Goal: Information Seeking & Learning: Learn about a topic

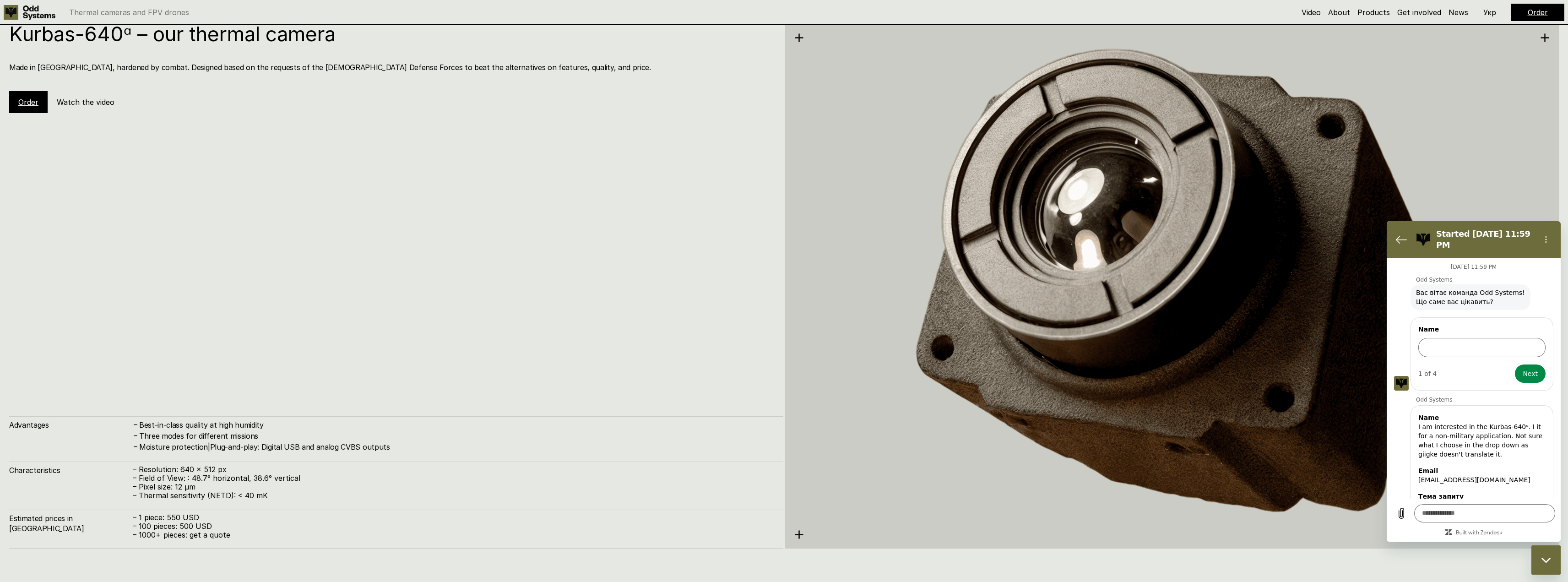
scroll to position [146, 0]
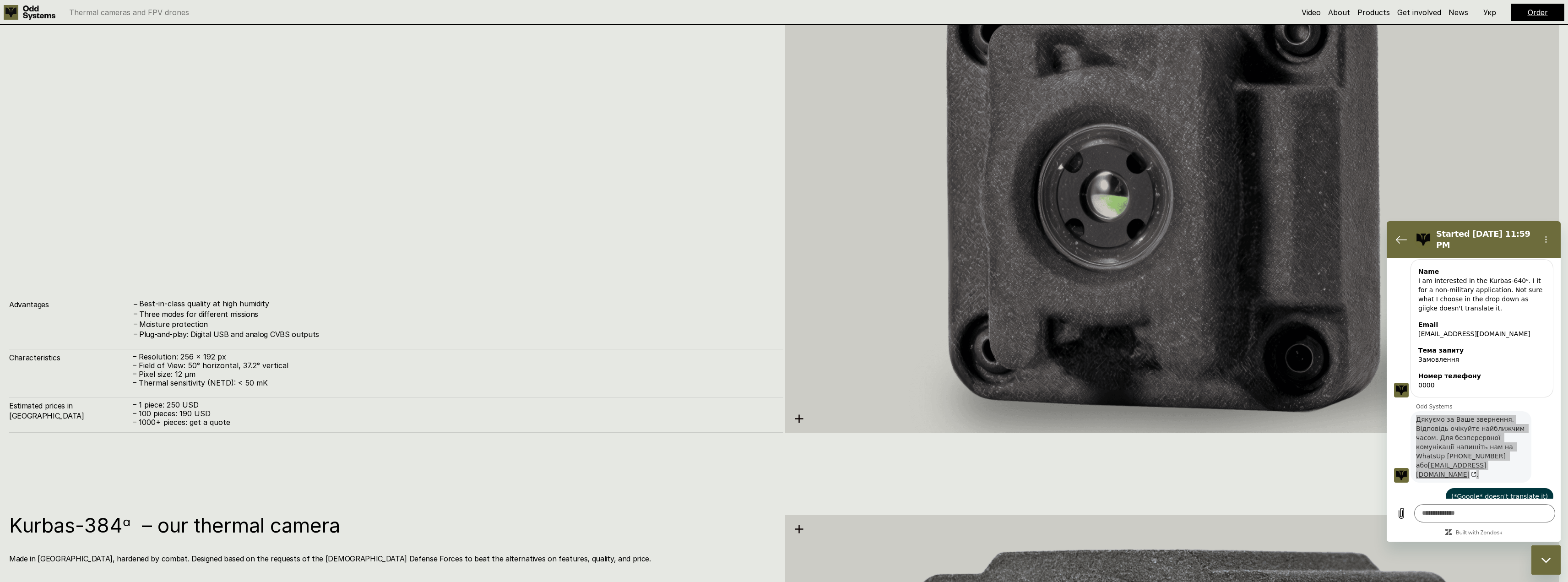
drag, startPoint x: 349, startPoint y: 243, endPoint x: 296, endPoint y: 127, distance: 127.5
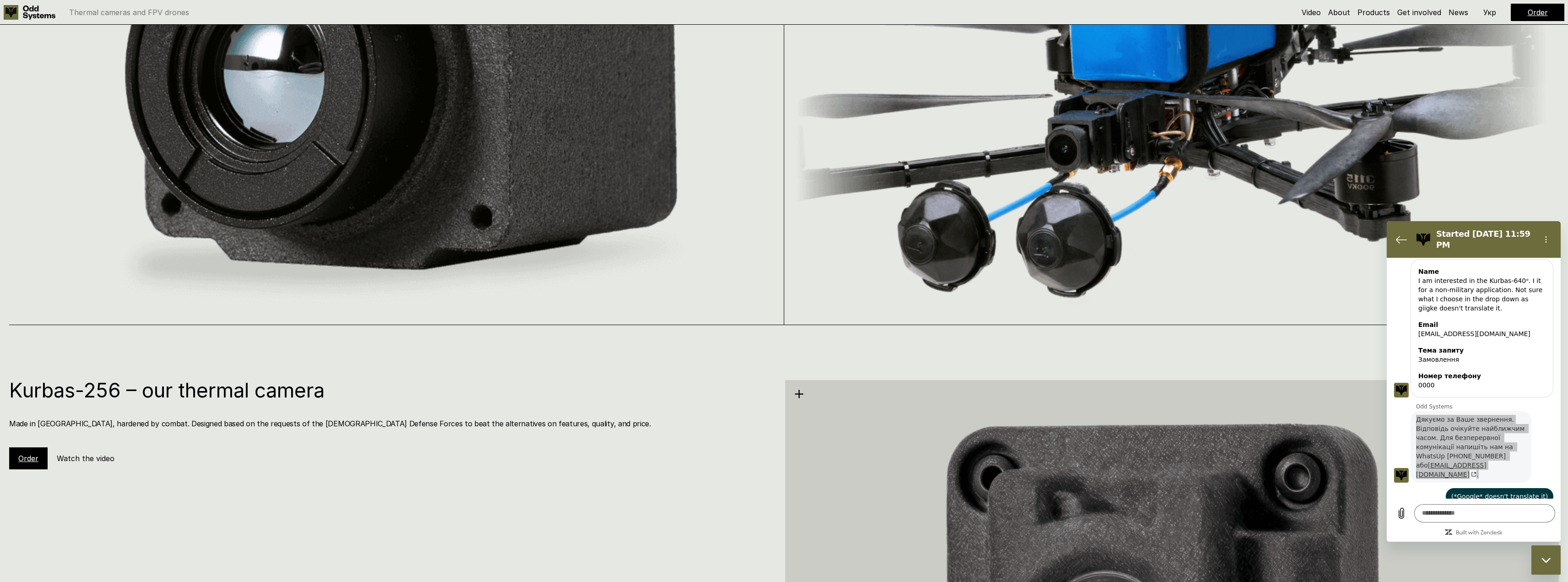
scroll to position [0, 0]
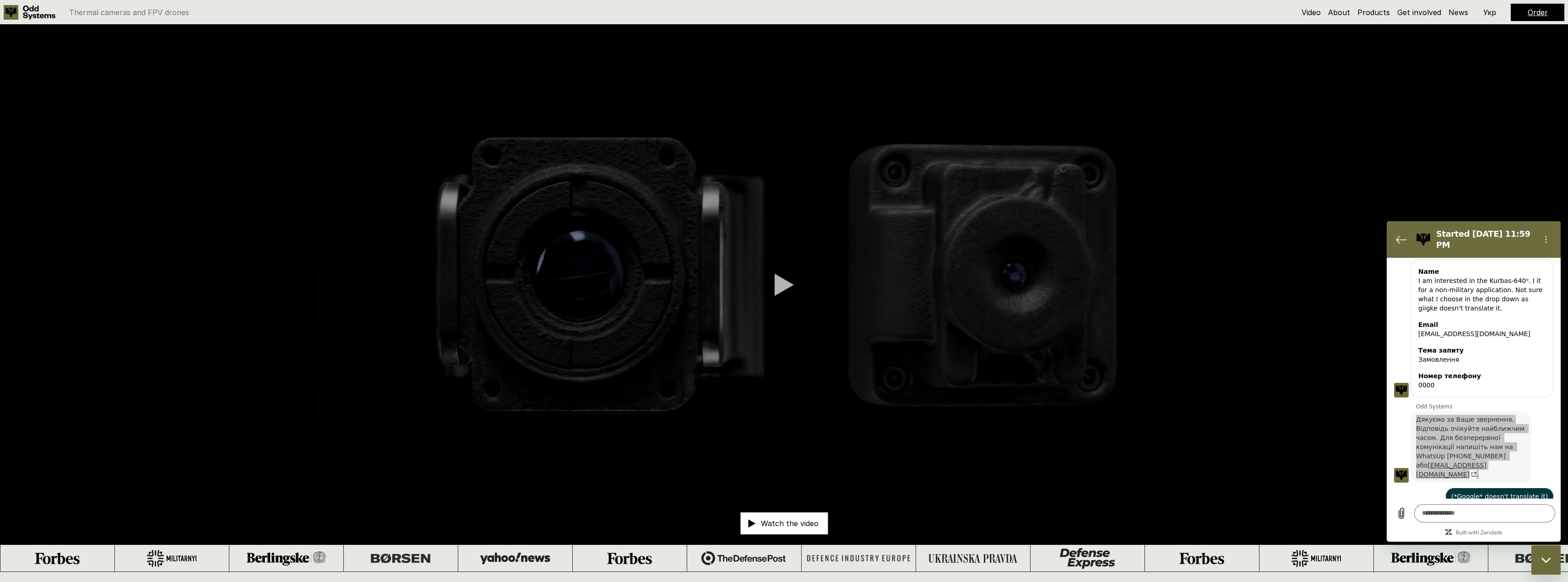
drag, startPoint x: 179, startPoint y: 293, endPoint x: 177, endPoint y: 125, distance: 168.0
drag, startPoint x: 200, startPoint y: 237, endPoint x: 215, endPoint y: 87, distance: 150.7
click at [33, 15] on use at bounding box center [39, 12] width 33 height 14
click at [1319, 7] on link "Video" at bounding box center [1311, 12] width 20 height 9
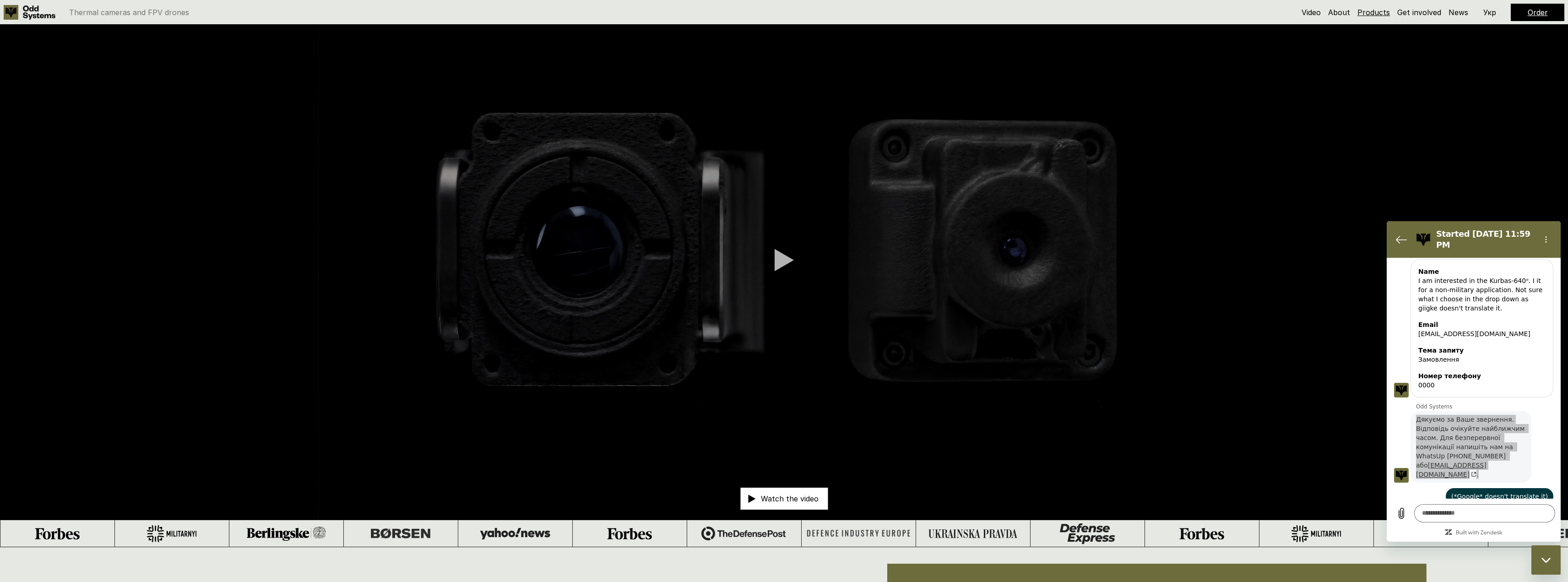
click at [1377, 14] on link "Products" at bounding box center [1374, 12] width 33 height 9
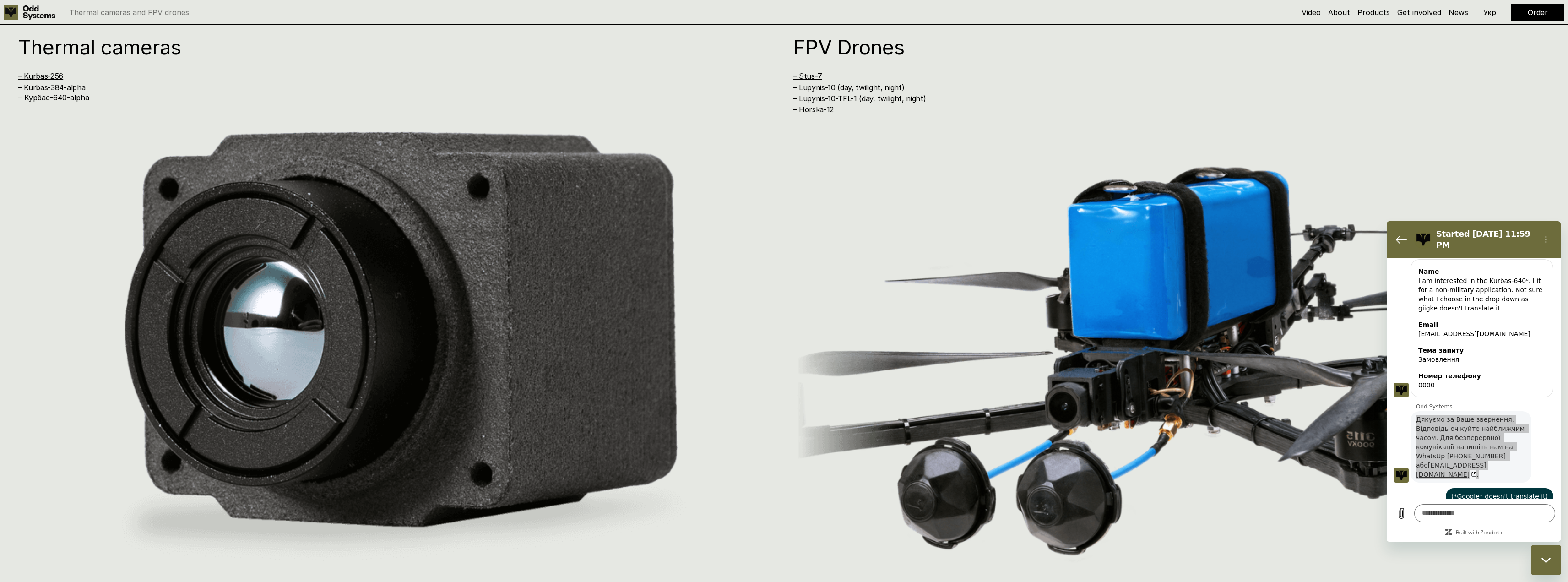
scroll to position [1155, 0]
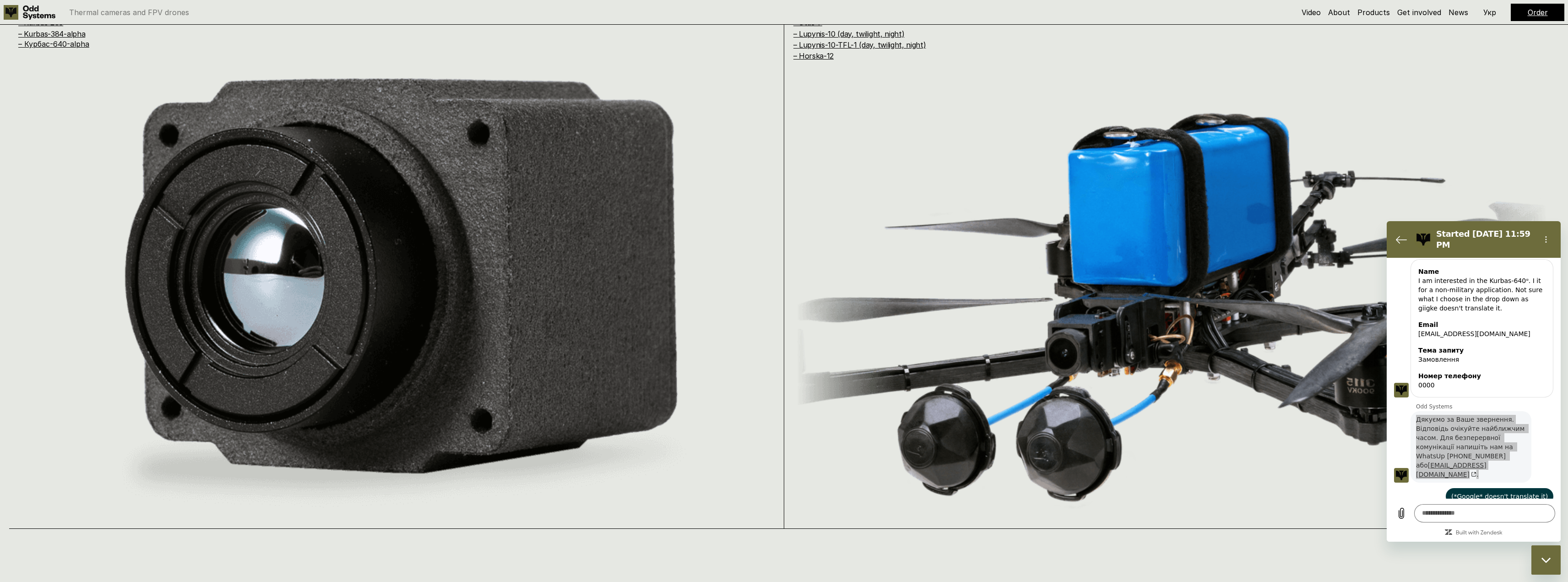
drag, startPoint x: 26, startPoint y: 187, endPoint x: 25, endPoint y: 208, distance: 21.0
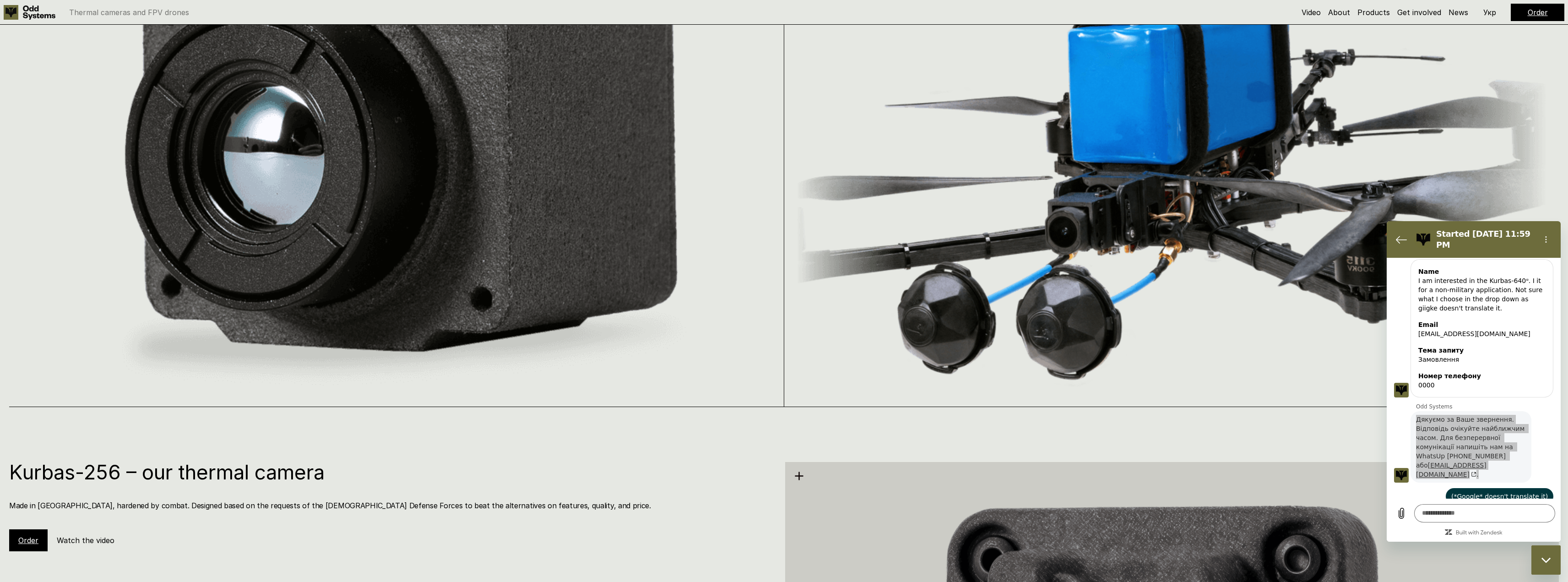
scroll to position [1849, 0]
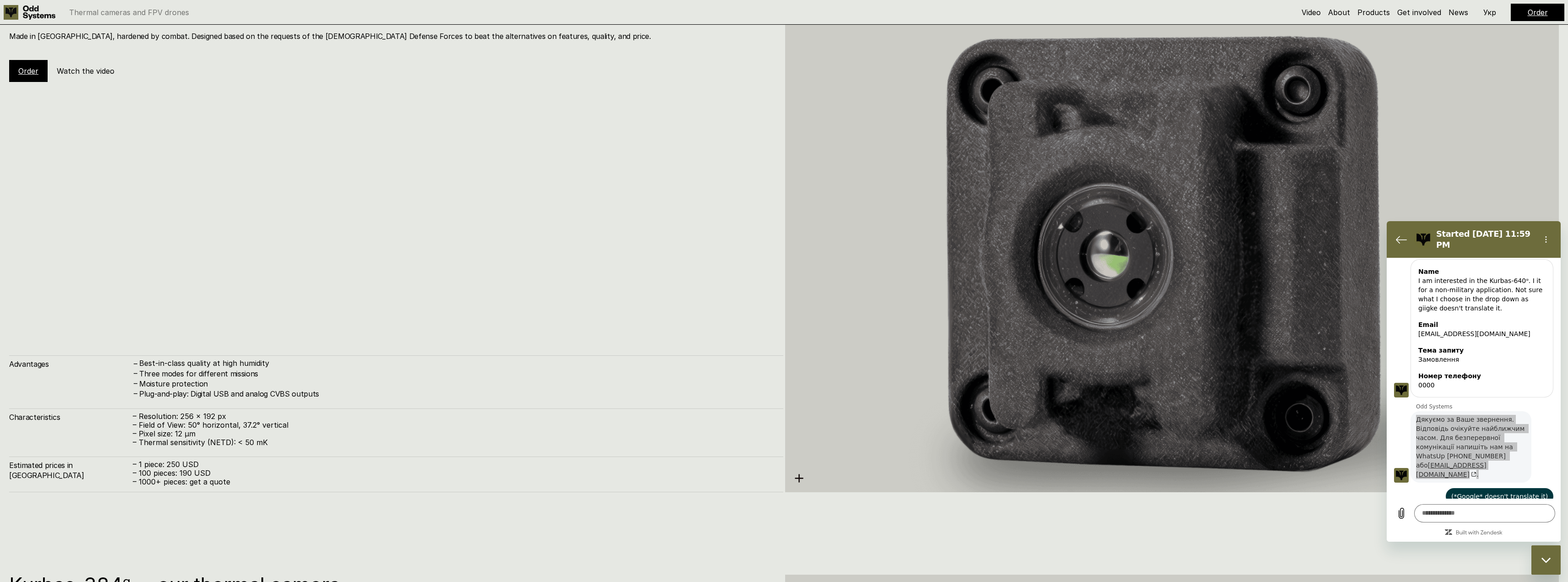
drag, startPoint x: 492, startPoint y: 216, endPoint x: 470, endPoint y: 315, distance: 101.4
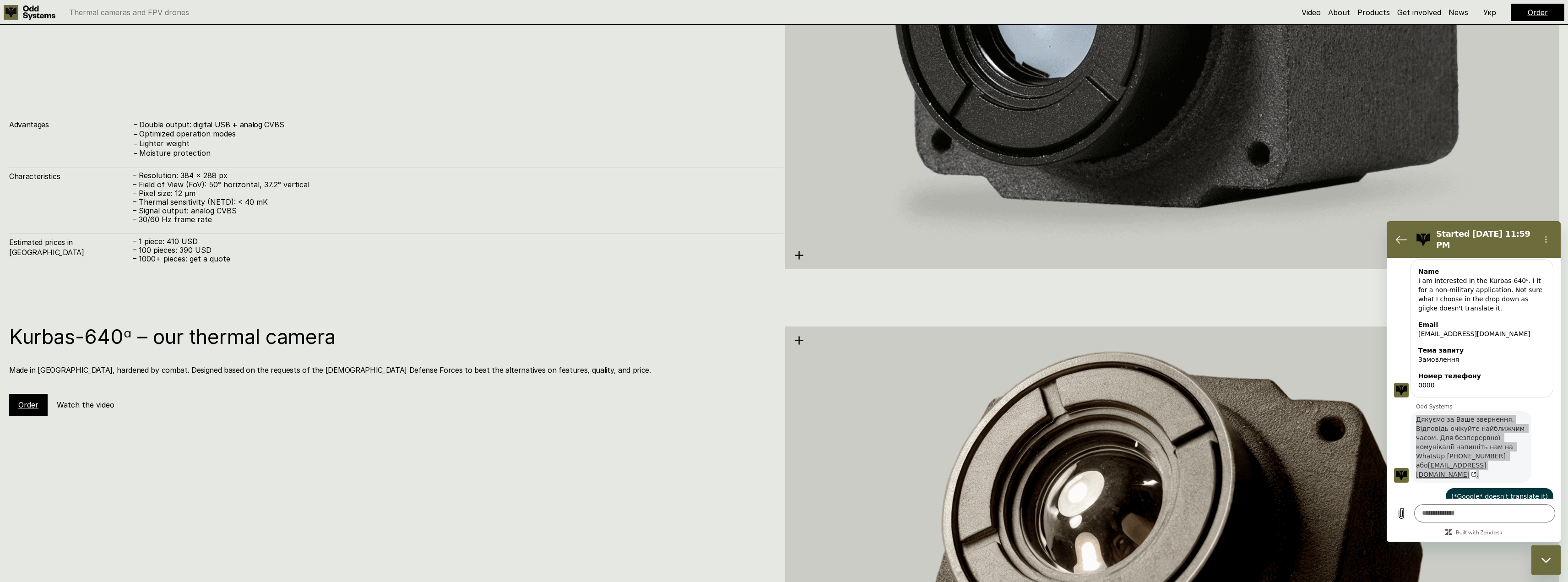
drag, startPoint x: 371, startPoint y: 314, endPoint x: 363, endPoint y: 378, distance: 64.5
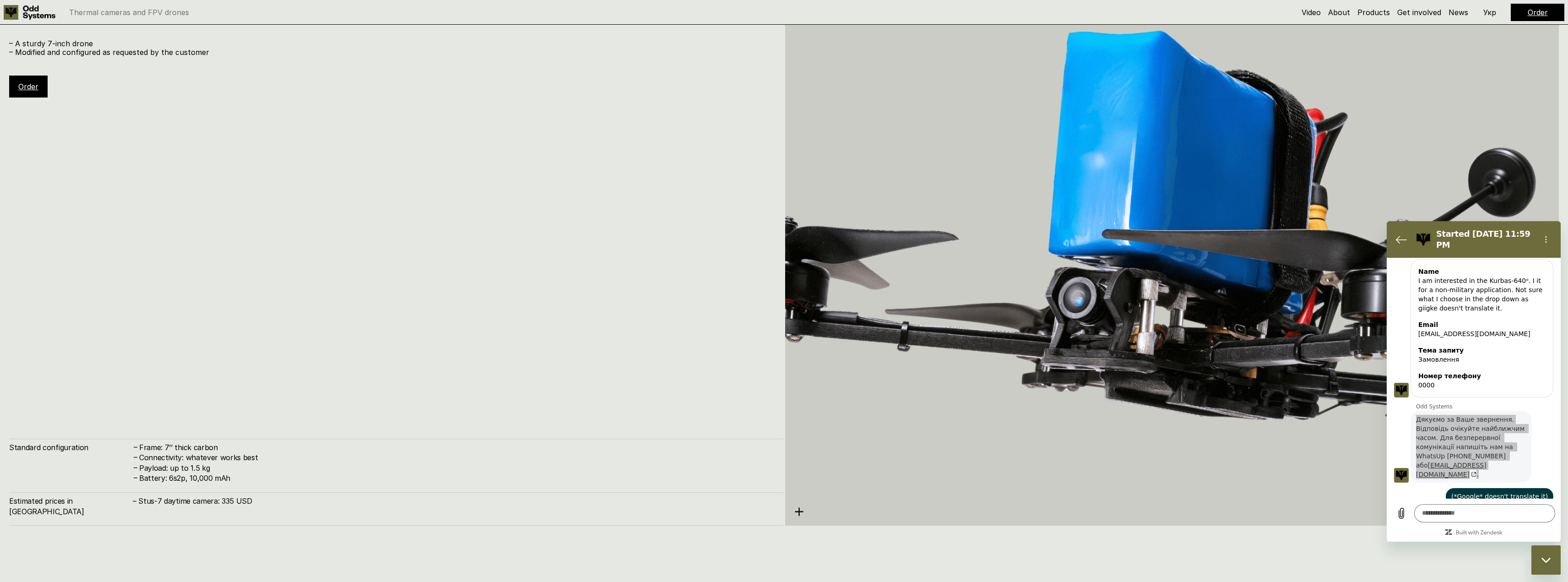
drag, startPoint x: 380, startPoint y: 394, endPoint x: 373, endPoint y: 437, distance: 43.6
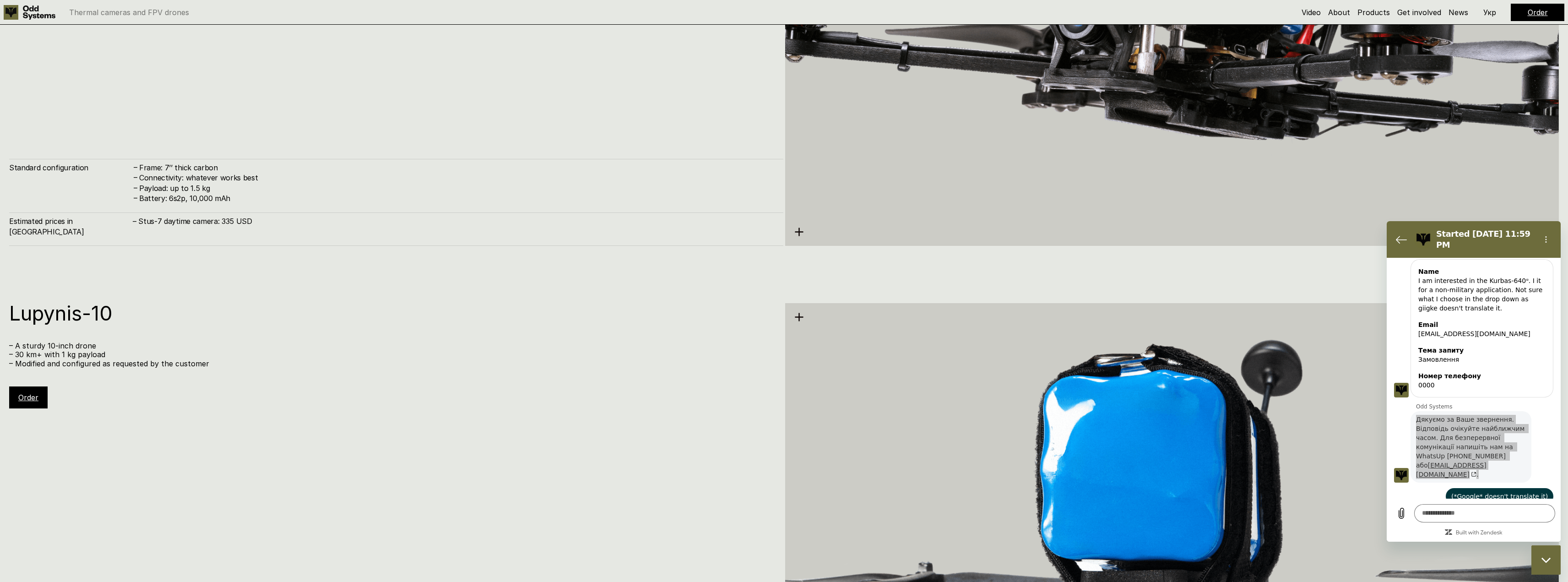
drag, startPoint x: 377, startPoint y: 386, endPoint x: 366, endPoint y: 437, distance: 52.2
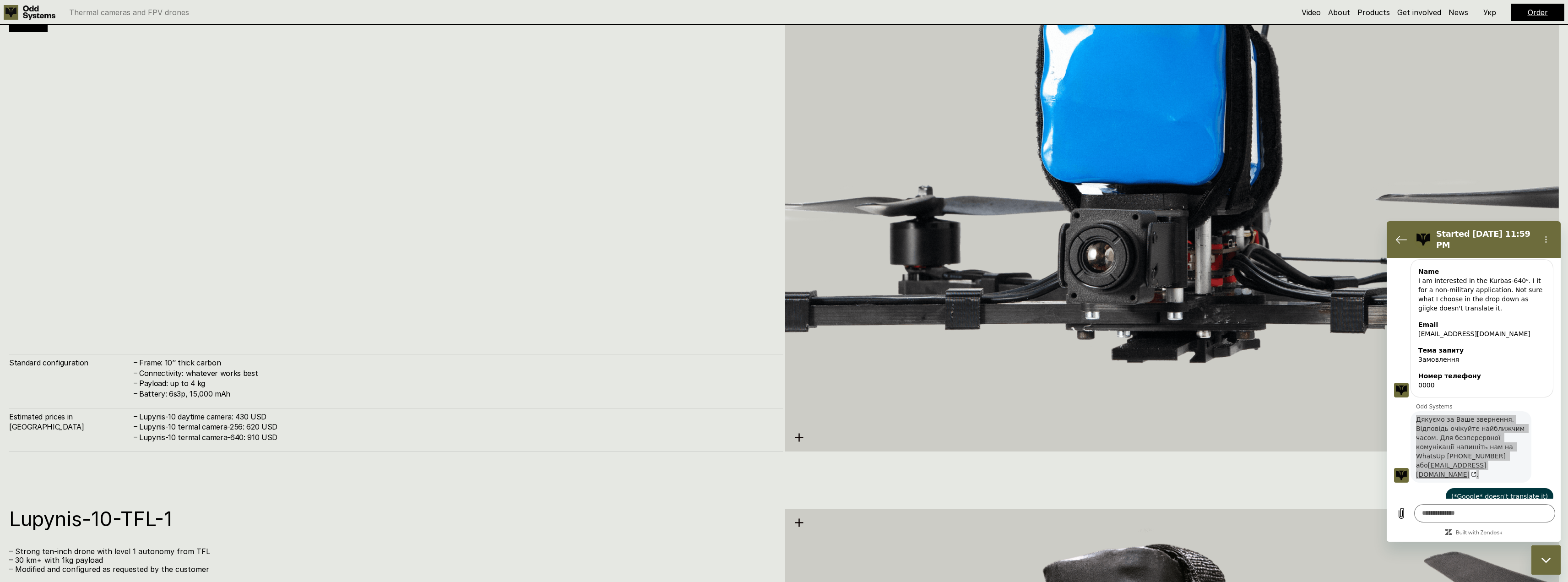
scroll to position [4825, 0]
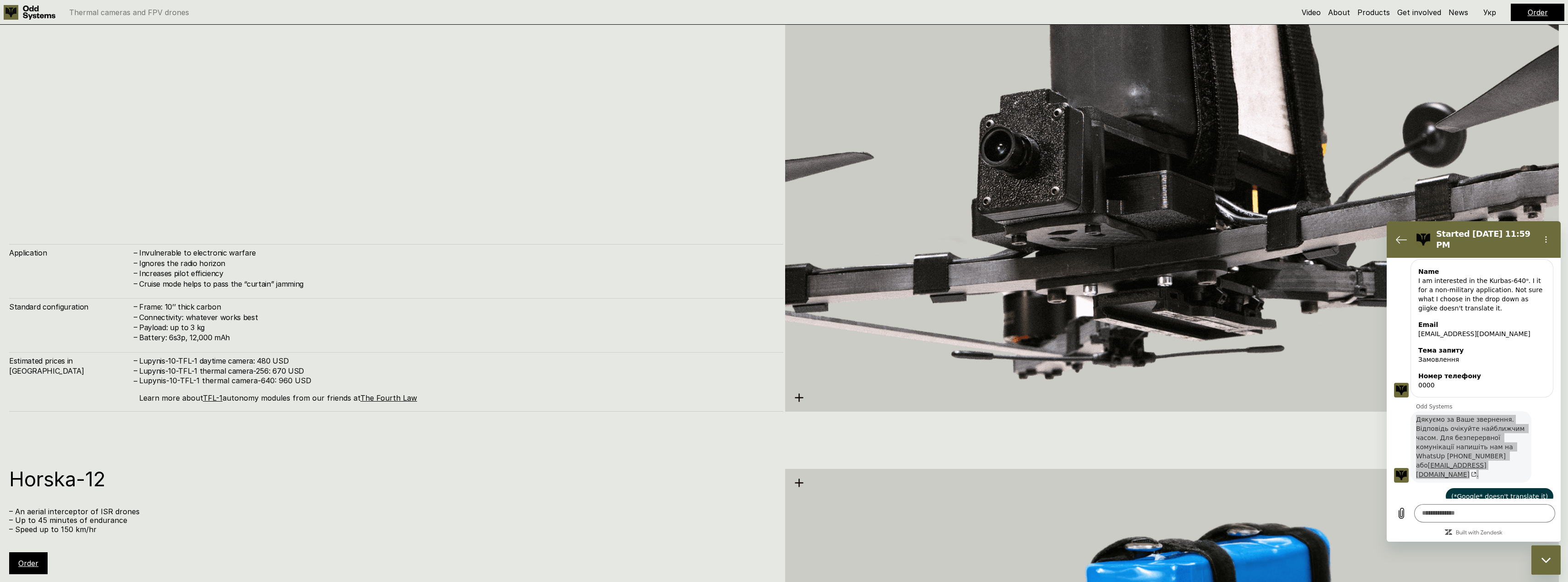
drag, startPoint x: 342, startPoint y: 339, endPoint x: 334, endPoint y: 443, distance: 104.3
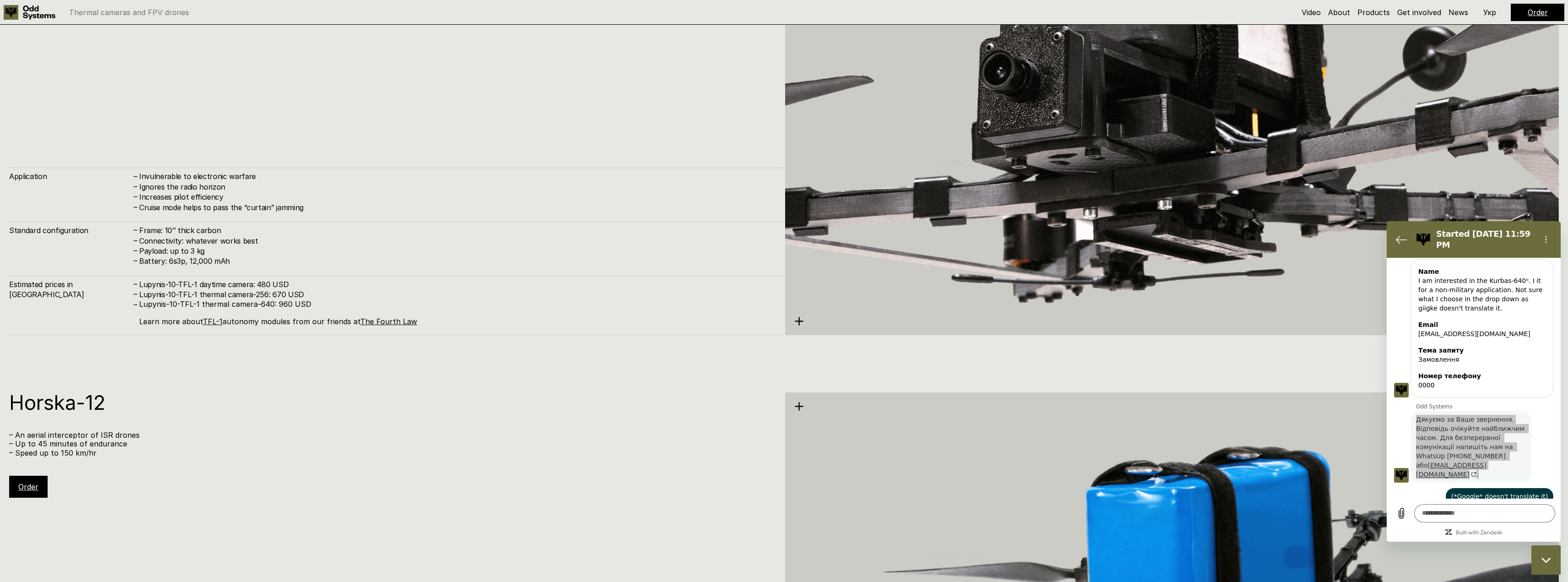
scroll to position [5068, 0]
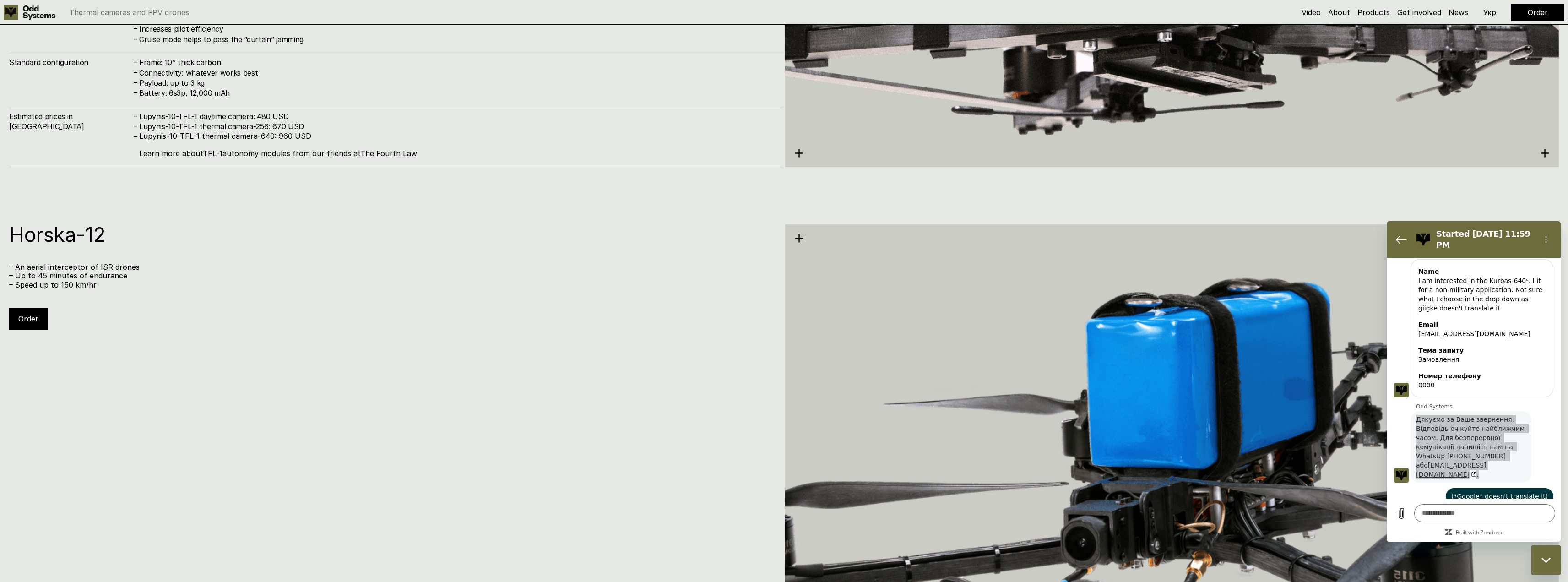
drag, startPoint x: 376, startPoint y: 378, endPoint x: 371, endPoint y: 417, distance: 39.3
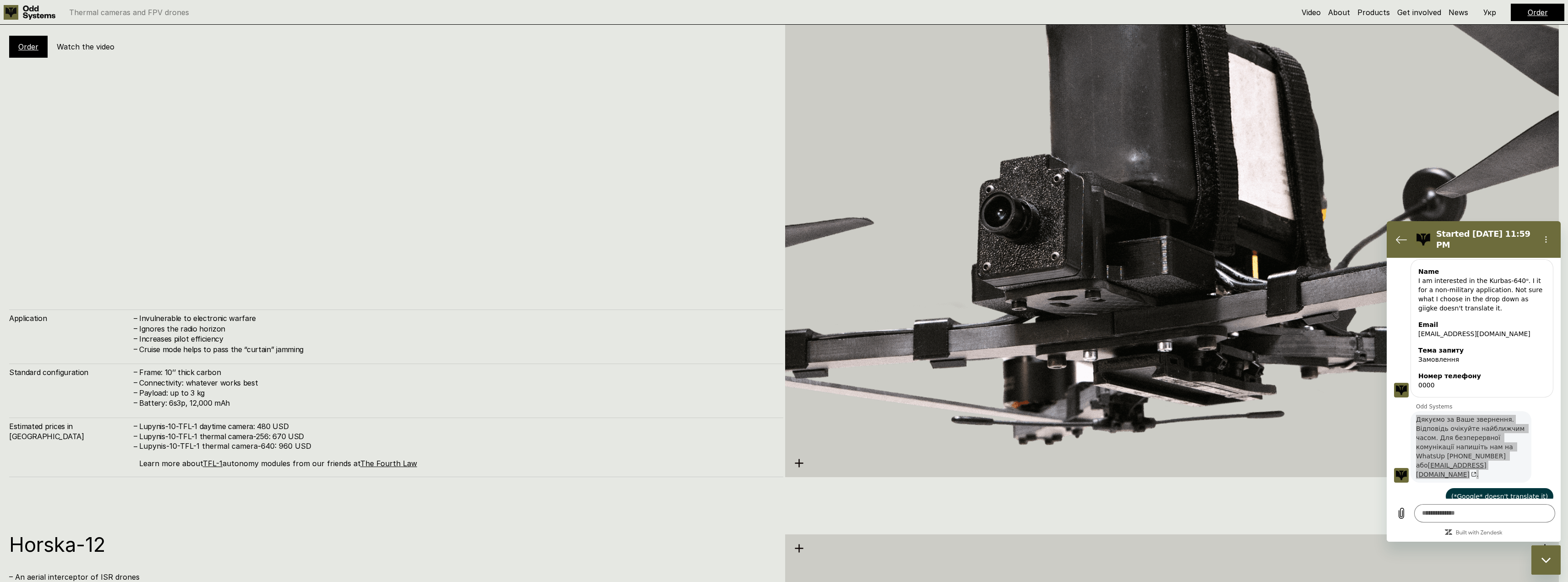
drag, startPoint x: 361, startPoint y: 382, endPoint x: 362, endPoint y: 303, distance: 79.0
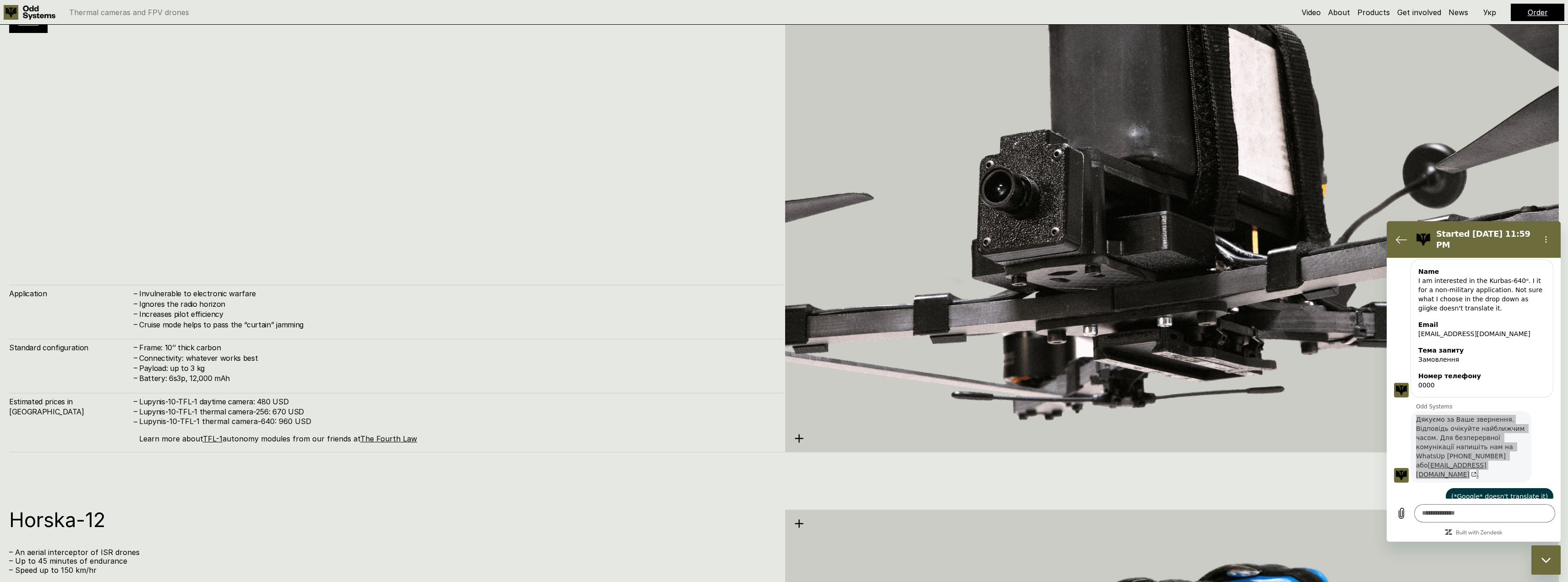
drag, startPoint x: 364, startPoint y: 337, endPoint x: 365, endPoint y: 351, distance: 14.0
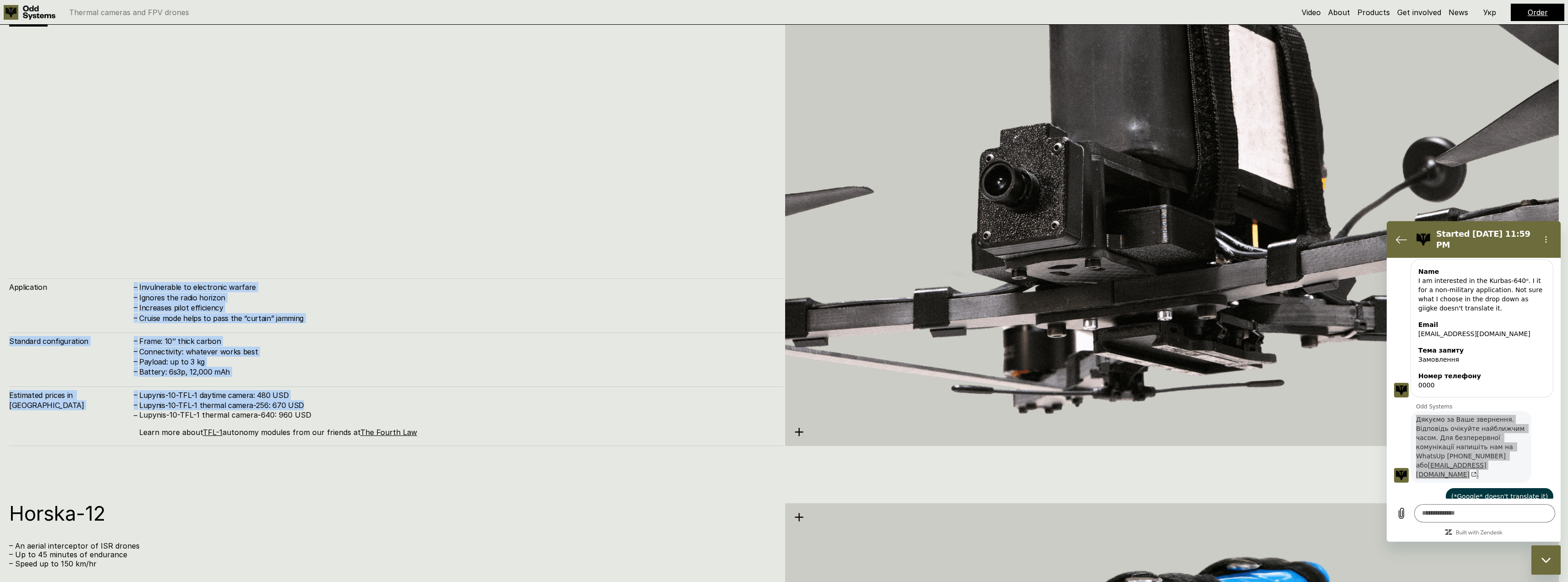
drag, startPoint x: 128, startPoint y: 267, endPoint x: 408, endPoint y: 409, distance: 313.9
click at [408, 409] on div "Lupynis-10-TFL-1 – Strong ten-inch drone with level 1 autonomy from TFL – 30 km…" at bounding box center [396, 183] width 774 height 525
click at [408, 409] on h4 "Lupynis-10-TFL-1 thermal camera-256: 670 USD" at bounding box center [456, 405] width 635 height 10
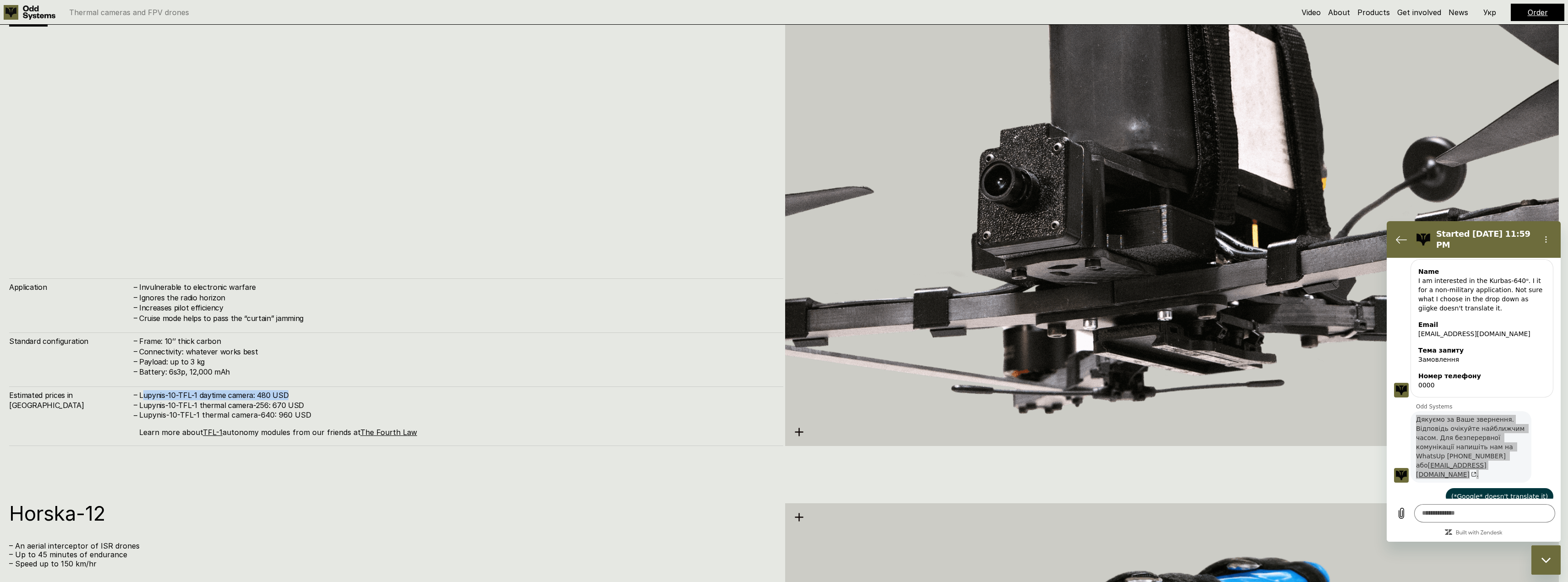
drag, startPoint x: 359, startPoint y: 396, endPoint x: 144, endPoint y: 394, distance: 215.0
click at [144, 394] on h4 "Lupynis-10-TFL-1 daytime camera: 480 USD" at bounding box center [456, 395] width 635 height 10
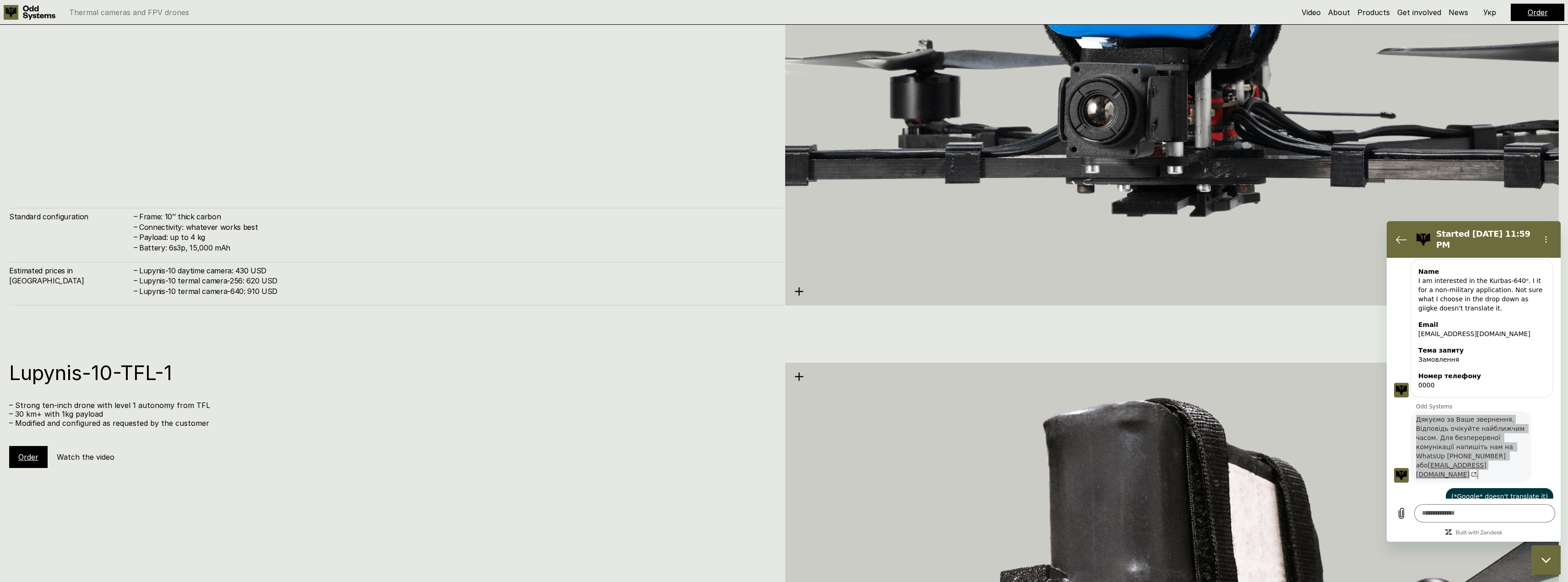
drag, startPoint x: 220, startPoint y: 389, endPoint x: 220, endPoint y: 273, distance: 116.0
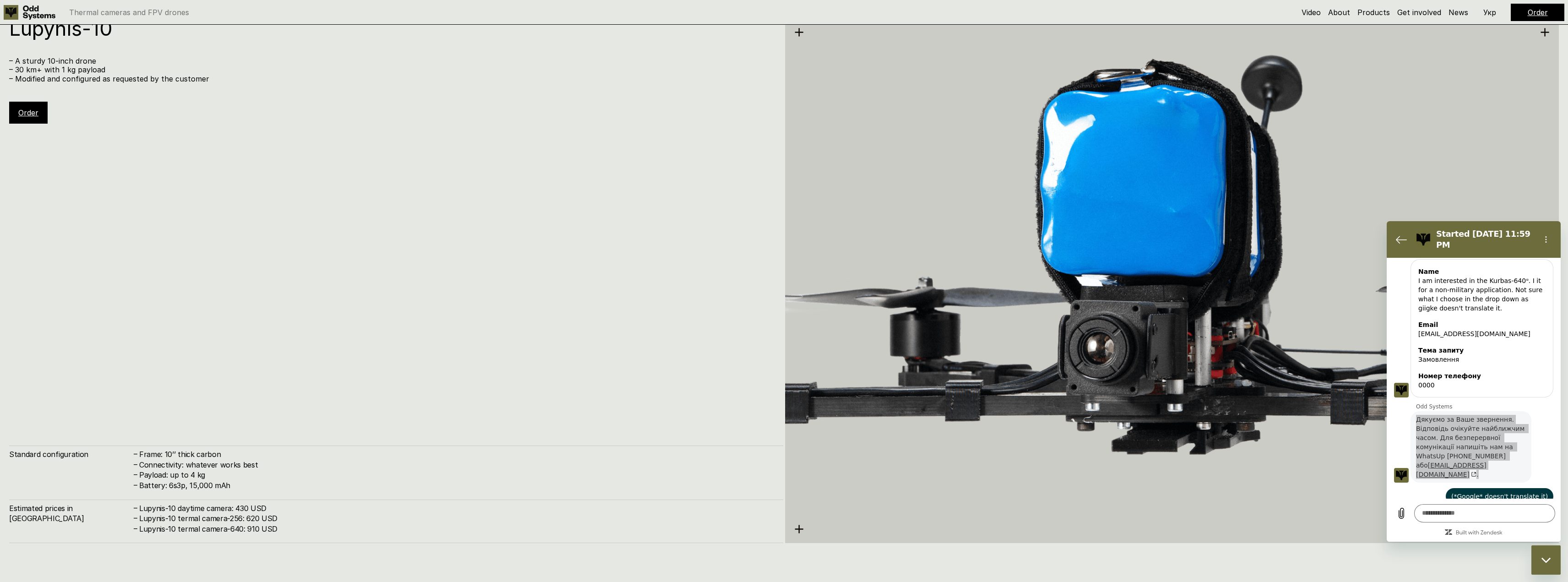
drag, startPoint x: 223, startPoint y: 288, endPoint x: 227, endPoint y: 336, distance: 48.2
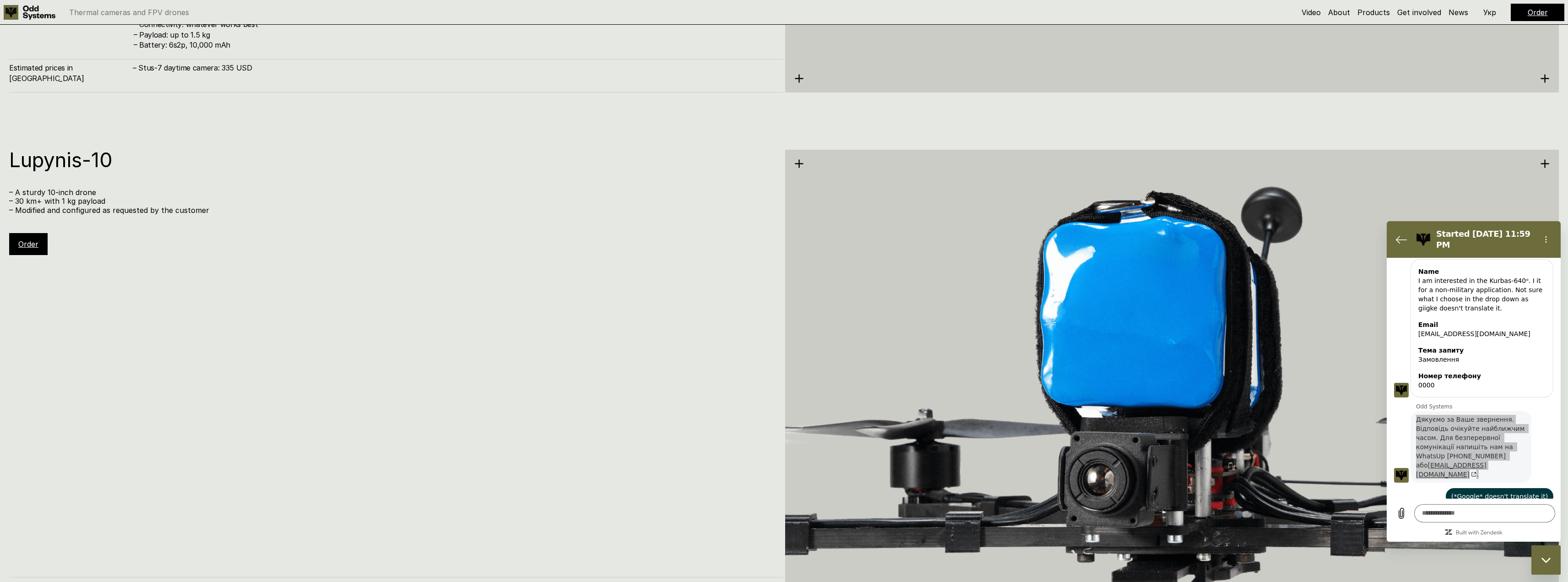
drag, startPoint x: 225, startPoint y: 339, endPoint x: 223, endPoint y: 258, distance: 81.0
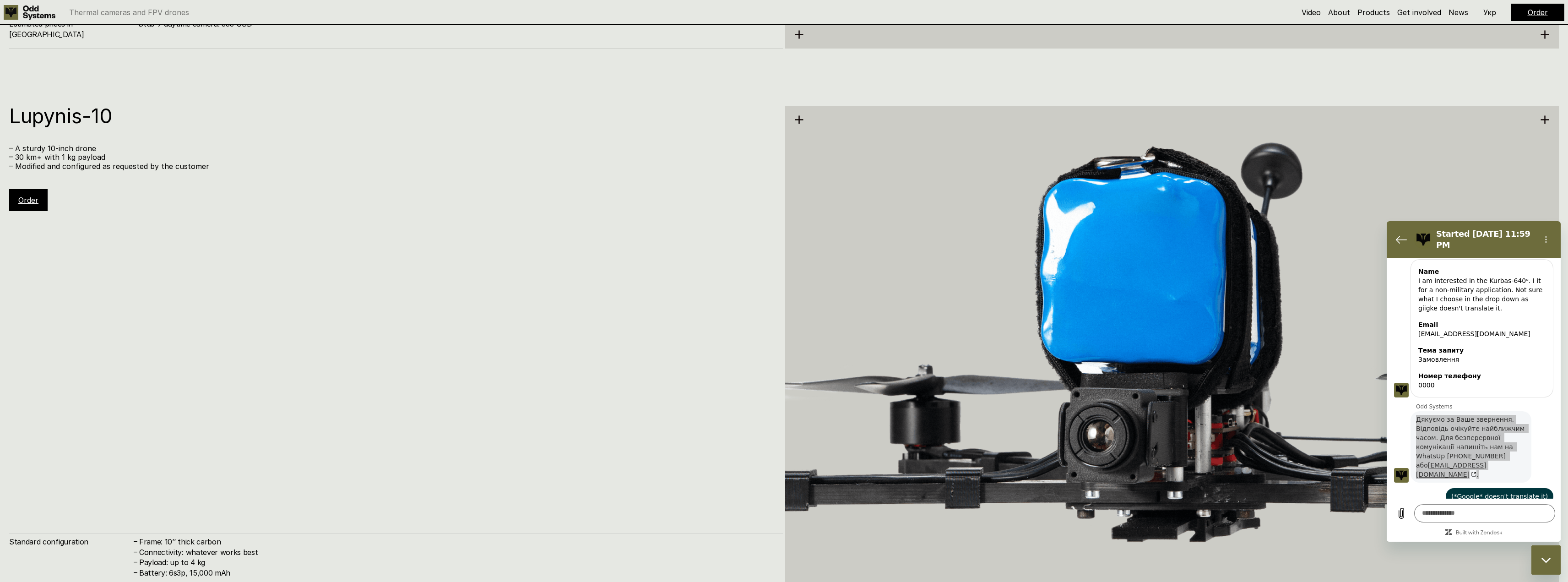
drag, startPoint x: 222, startPoint y: 259, endPoint x: 225, endPoint y: 348, distance: 89.1
